Goal: Information Seeking & Learning: Learn about a topic

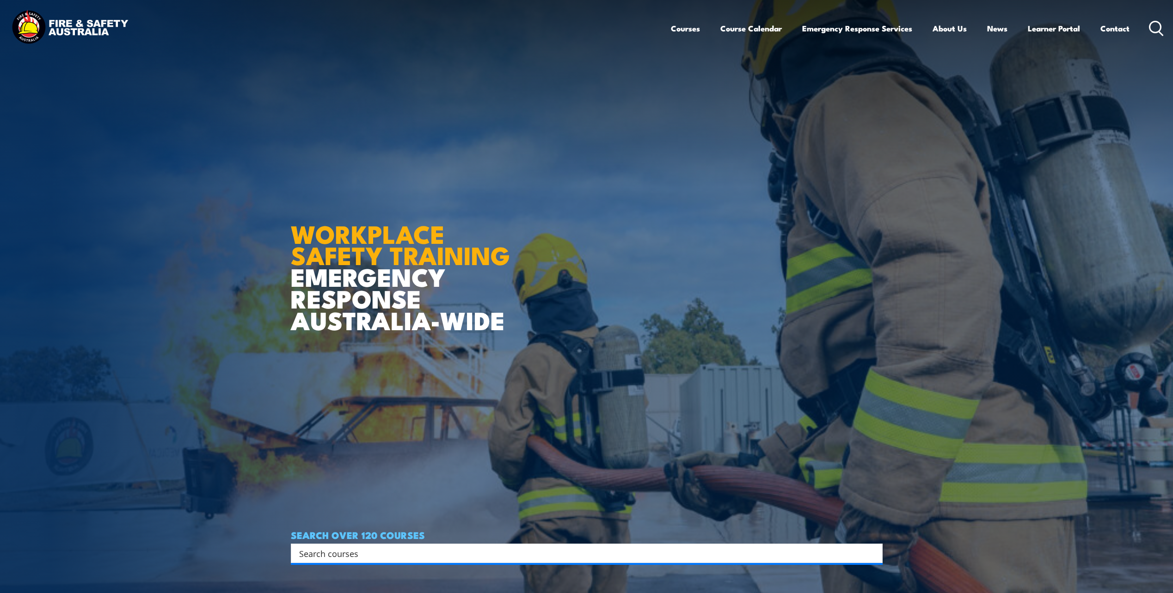
click at [407, 549] on input "Search input" at bounding box center [580, 554] width 563 height 14
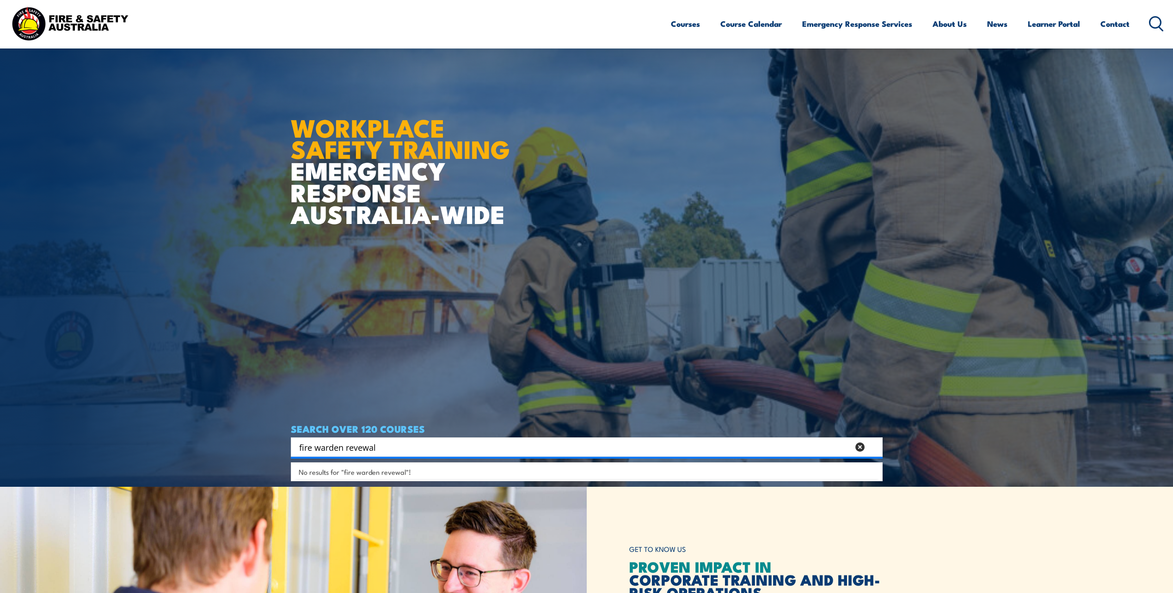
scroll to position [139, 0]
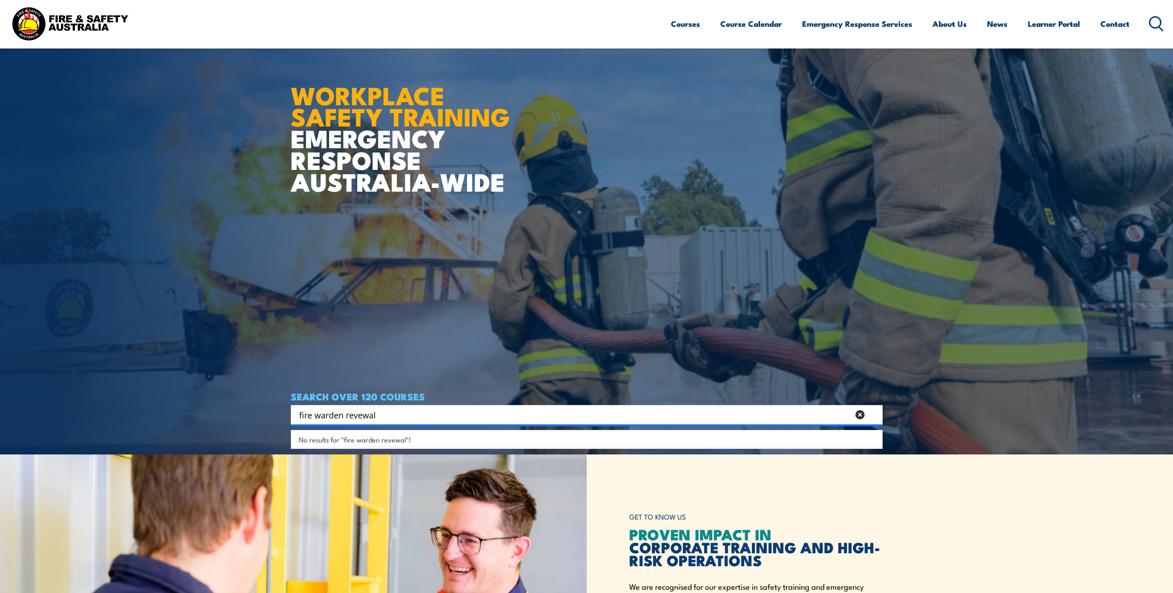
type input "fire warden revewal"
click at [397, 439] on span "No results for "fire warden revewal"!" at bounding box center [355, 439] width 112 height 9
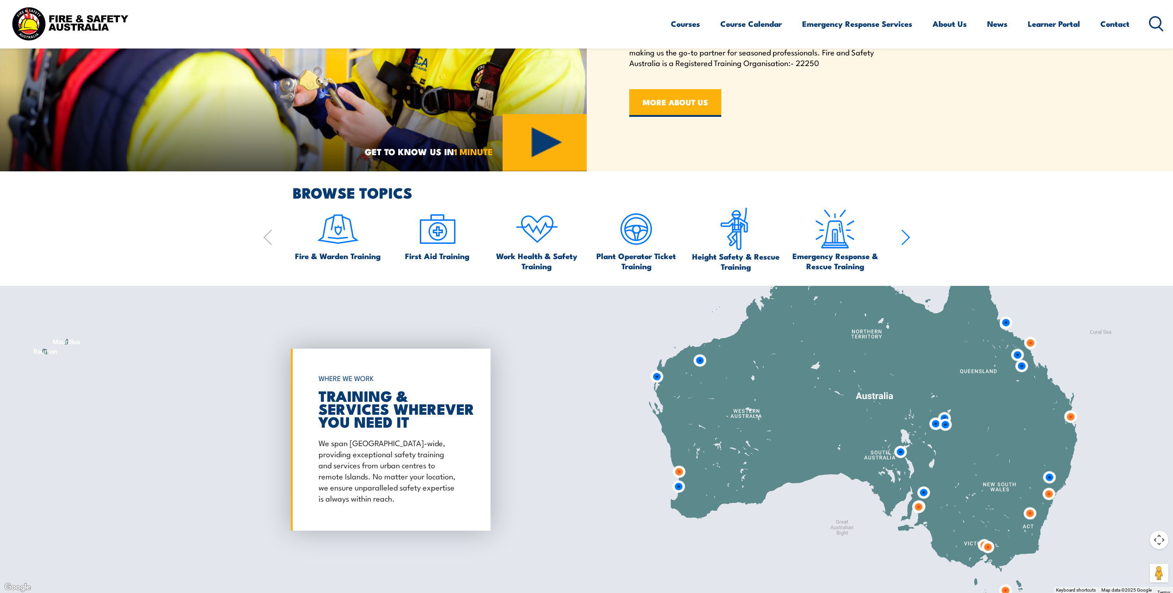
scroll to position [739, 0]
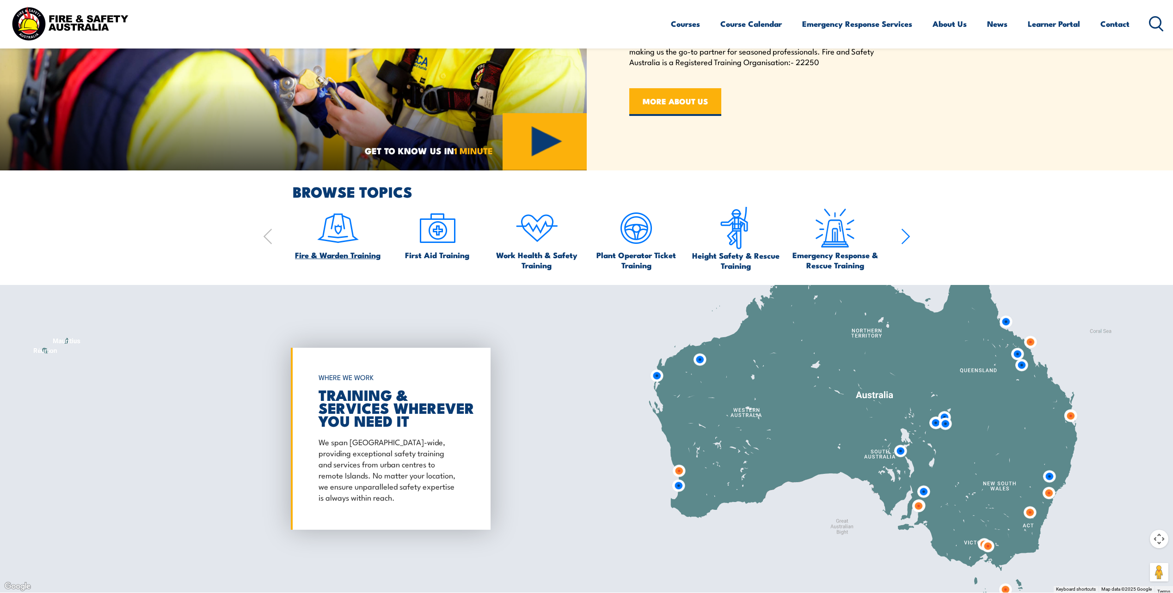
click at [340, 237] on img at bounding box center [337, 228] width 43 height 43
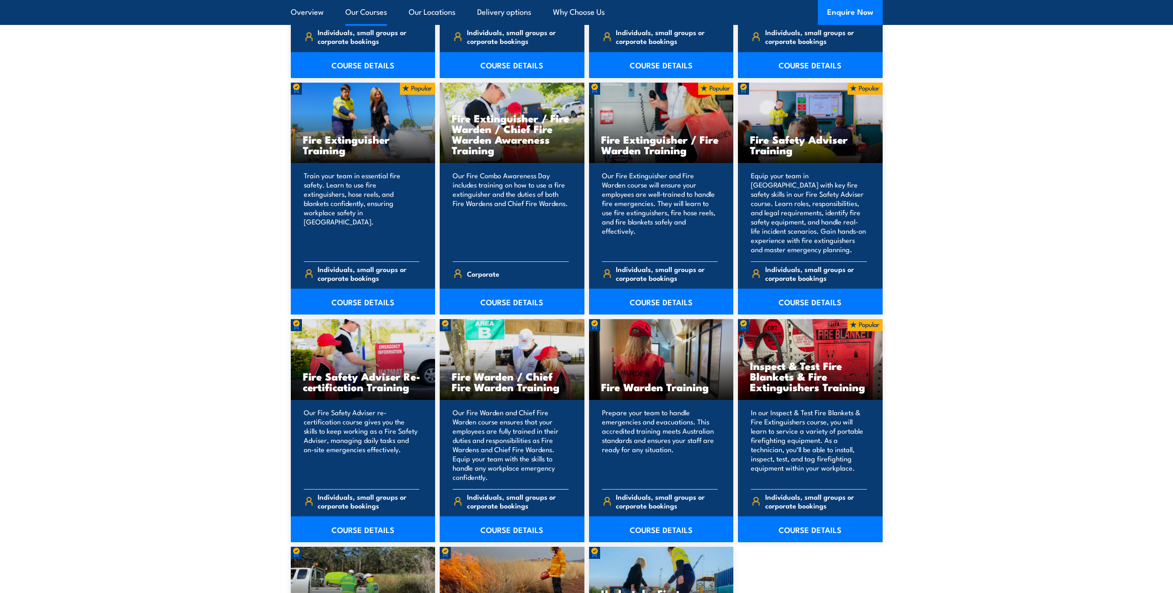
scroll to position [924, 0]
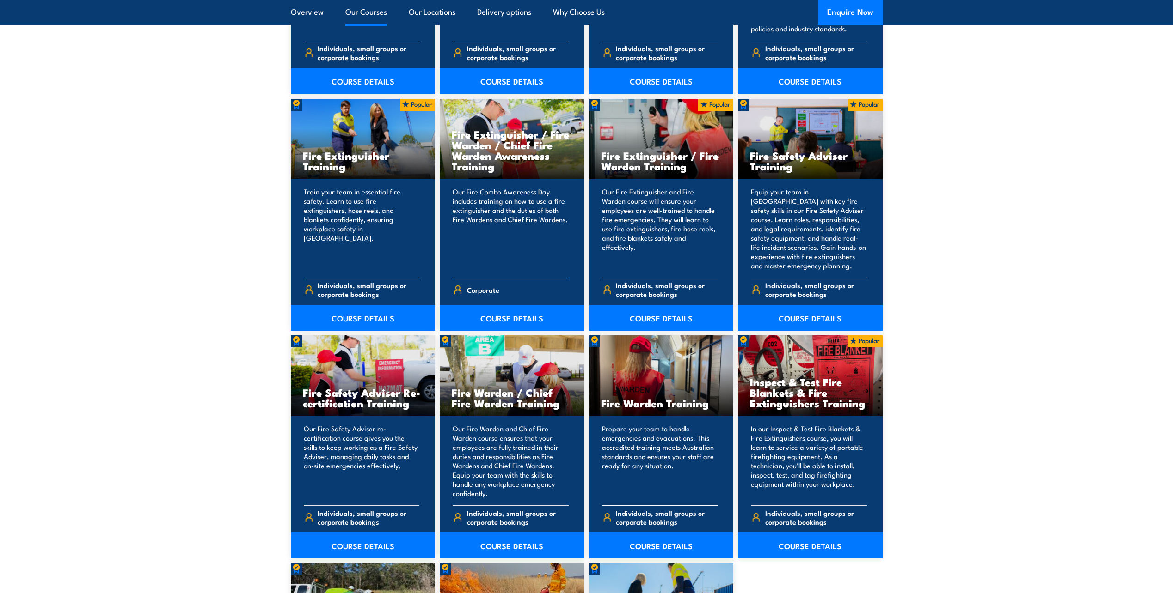
click at [649, 539] on link "COURSE DETAILS" at bounding box center [661, 546] width 145 height 26
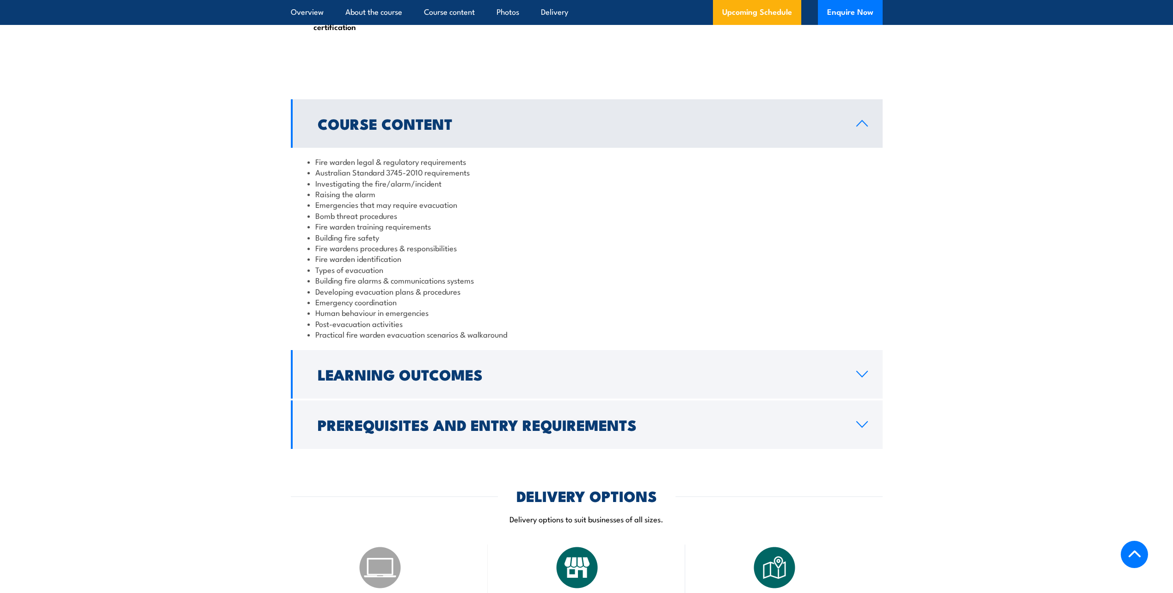
scroll to position [878, 0]
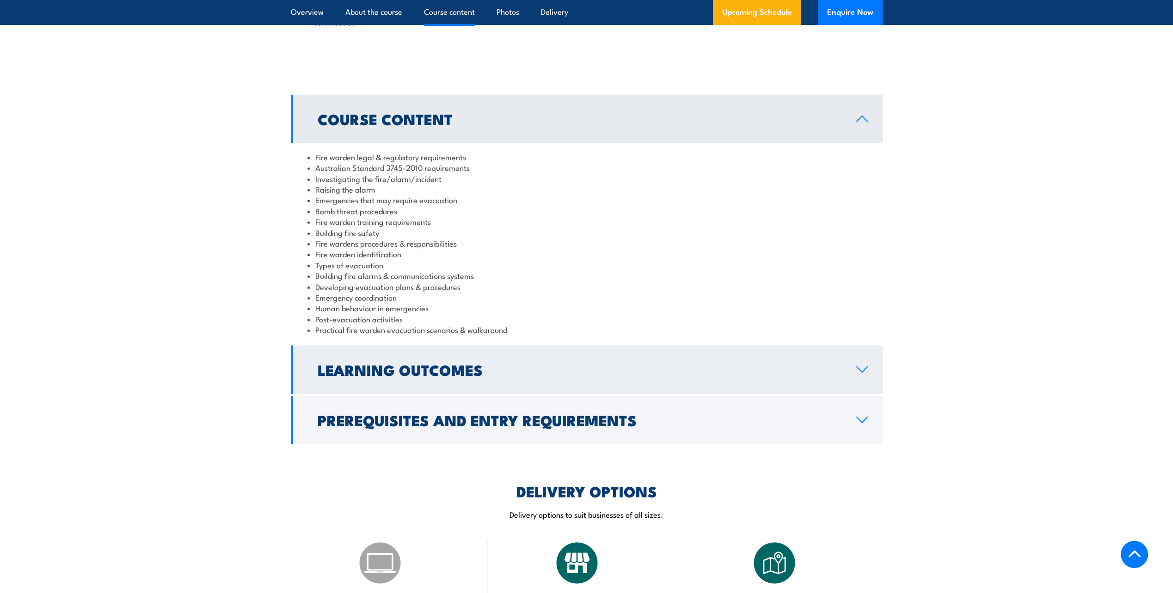
click at [858, 368] on icon at bounding box center [861, 370] width 11 height 6
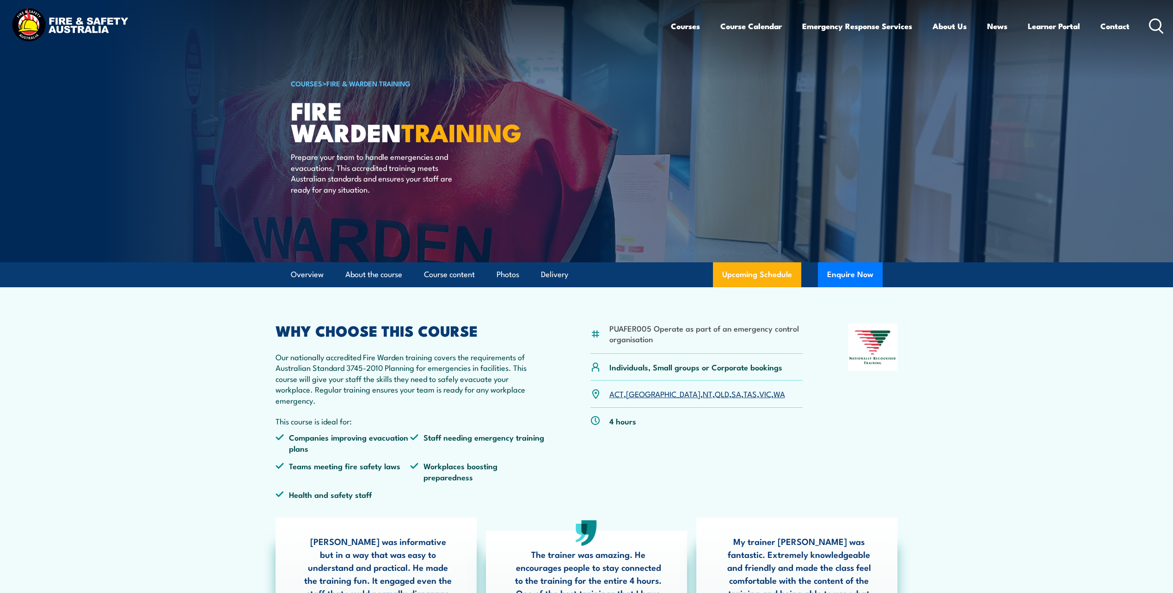
scroll to position [0, 0]
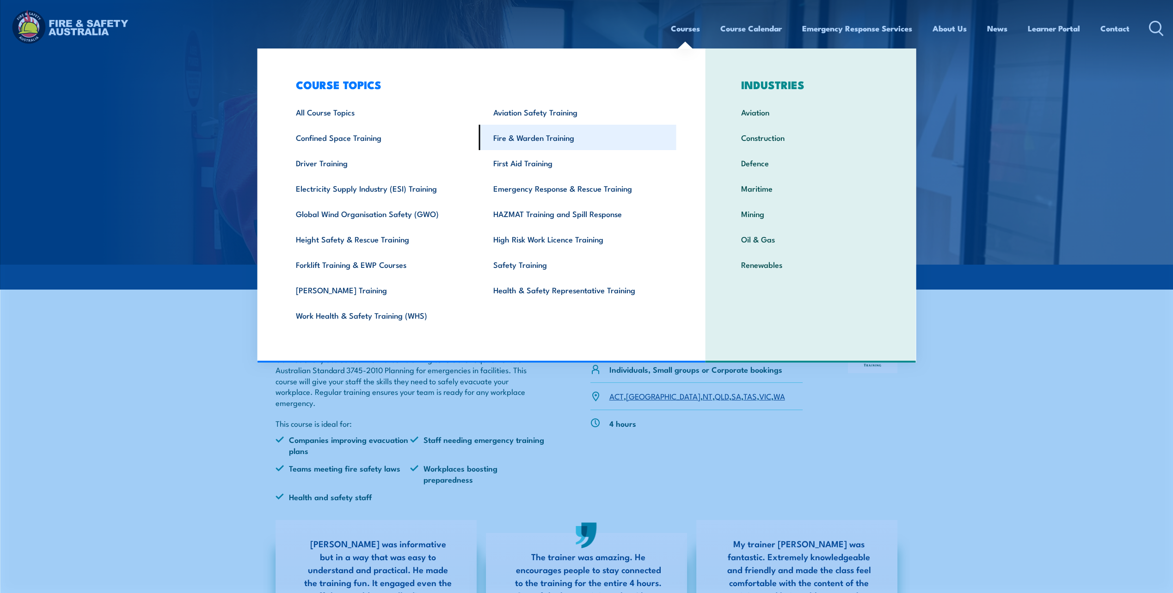
click at [552, 137] on link "Fire & Warden Training" at bounding box center [577, 137] width 197 height 25
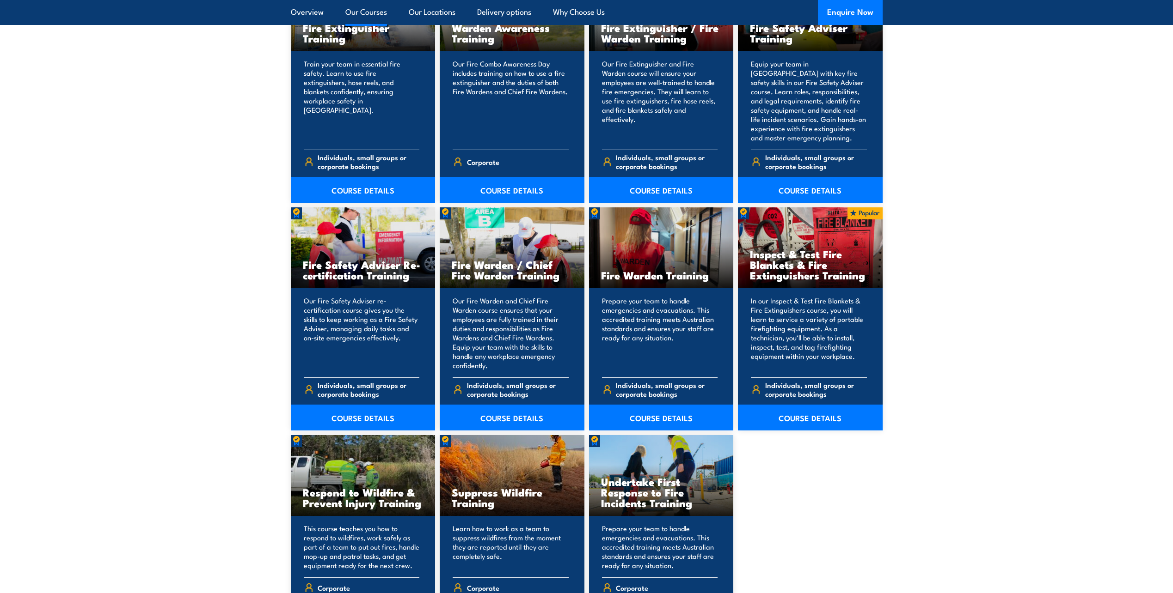
scroll to position [1063, 0]
